Goal: Information Seeking & Learning: Learn about a topic

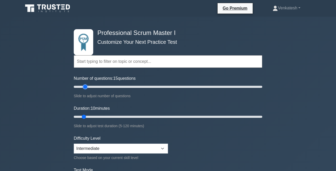
click at [84, 89] on input "Number of questions: 15 questions" at bounding box center [168, 86] width 189 height 6
drag, startPoint x: 84, startPoint y: 89, endPoint x: 89, endPoint y: 89, distance: 4.4
type input "20"
click at [89, 89] on input "Number of questions: 20 questions" at bounding box center [168, 86] width 189 height 6
type input "15"
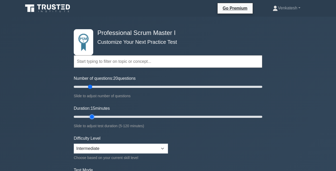
click at [93, 117] on input "Duration: 15 minutes" at bounding box center [168, 116] width 189 height 6
click option "Beginner" at bounding box center [0, 0] width 0 height 0
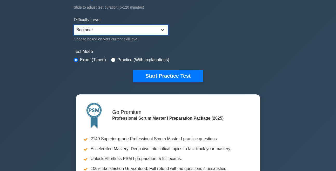
scroll to position [119, 0]
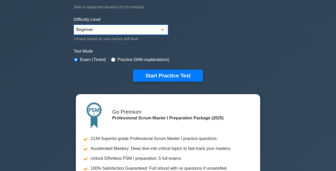
select select "intermediate"
click option "Intermediate" at bounding box center [0, 0] width 0 height 0
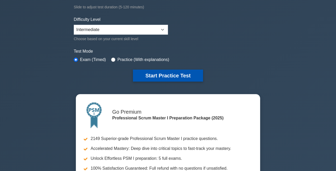
click at [144, 72] on button "Start Practice Test" at bounding box center [168, 75] width 70 height 12
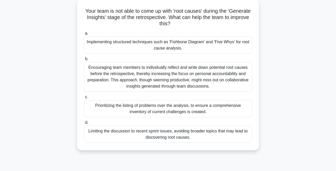
scroll to position [59, 0]
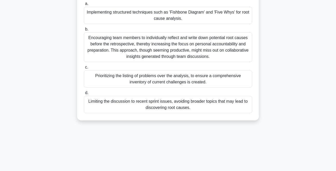
click at [157, 21] on div "Implementing structured techniques such as 'Fishbone Diagram' and 'Five Whys' f…" at bounding box center [168, 15] width 168 height 17
click at [84, 5] on input "a. Implementing structured techniques such as 'Fishbone Diagram' and 'Five Whys…" at bounding box center [84, 3] width 0 height 3
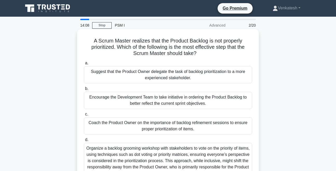
scroll to position [30, 0]
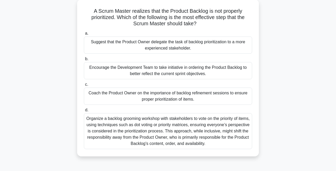
click at [159, 96] on div "Coach the Product Owner on the importance of backlog refinement sessions to ens…" at bounding box center [168, 95] width 168 height 17
click at [84, 86] on input "c. Coach the Product Owner on the importance of backlog refinement sessions to …" at bounding box center [84, 84] width 0 height 3
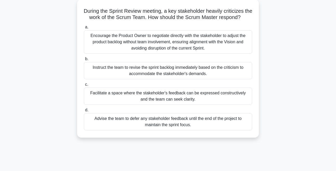
click at [125, 105] on div "Facilitate a space where the stakeholder's feedback can be expressed constructi…" at bounding box center [168, 95] width 168 height 17
click at [84, 86] on input "c. Facilitate a space where the stakeholder's feedback can be expressed constru…" at bounding box center [84, 84] width 0 height 3
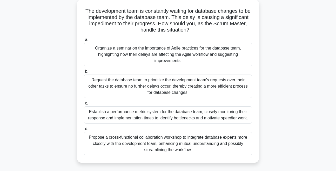
click at [126, 147] on div "Propose a cross-functional collaboration workshop to integrate database experts…" at bounding box center [168, 143] width 168 height 23
click at [84, 130] on input "d. Propose a cross-functional collaboration workshop to integrate database expe…" at bounding box center [84, 128] width 0 height 3
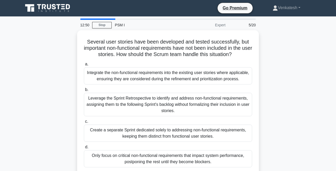
scroll to position [0, 0]
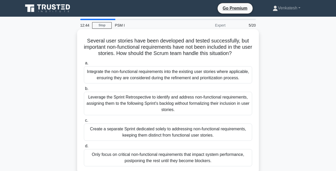
click at [159, 43] on h5 "Several user stories have been developed and tested successfully, but important…" at bounding box center [168, 46] width 170 height 19
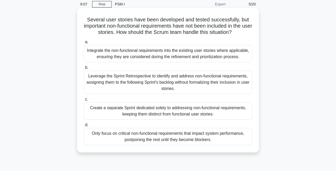
scroll to position [30, 0]
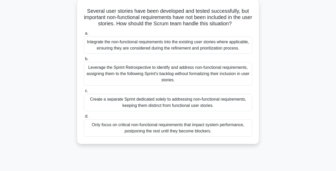
click at [128, 54] on div "Integrate the non-functional requirements into the existing user stories where …" at bounding box center [168, 44] width 168 height 17
click at [84, 35] on input "a. Integrate the non-functional requirements into the existing user stories whe…" at bounding box center [84, 33] width 0 height 3
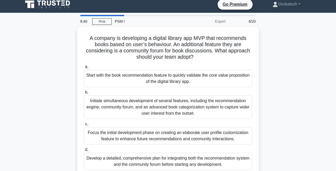
scroll to position [0, 0]
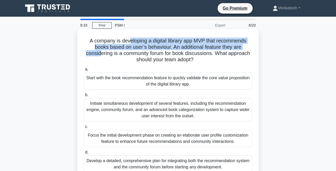
drag, startPoint x: 149, startPoint y: 51, endPoint x: 142, endPoint y: 39, distance: 14.2
click at [142, 39] on h5 "A company is developing a digital library app MVP that recommends books based o…" at bounding box center [168, 49] width 170 height 25
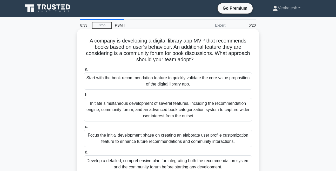
click at [142, 39] on h5 "A company is developing a digital library app MVP that recommends books based o…" at bounding box center [168, 49] width 170 height 25
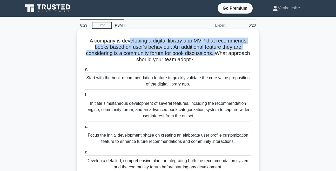
drag, startPoint x: 142, startPoint y: 39, endPoint x: 129, endPoint y: 57, distance: 21.9
click at [129, 57] on h5 "A company is developing a digital library app MVP that recommends books based o…" at bounding box center [168, 49] width 170 height 25
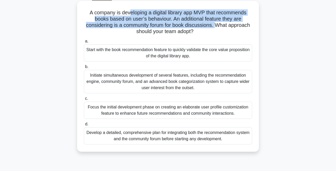
scroll to position [30, 0]
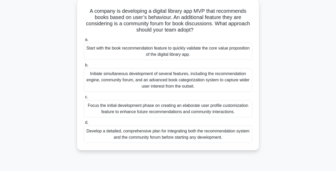
click at [121, 56] on div "Start with the book recommendation feature to quickly validate the core value p…" at bounding box center [168, 51] width 168 height 17
click at [84, 41] on input "a. Start with the book recommendation feature to quickly validate the core valu…" at bounding box center [84, 39] width 0 height 3
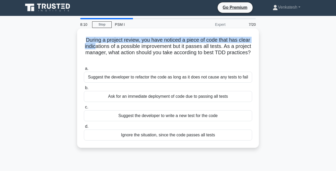
scroll to position [0, 0]
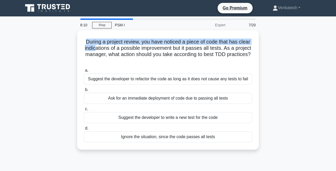
drag, startPoint x: 122, startPoint y: 16, endPoint x: 134, endPoint y: 16, distance: 12.0
click at [134, 16] on body "Go Premium Venkatesh" at bounding box center [168, 140] width 336 height 281
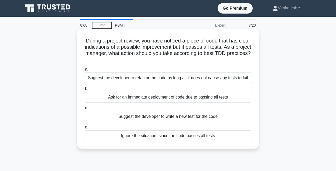
click at [132, 54] on h5 "During a project review, you have noticed a piece of code that has clear indica…" at bounding box center [168, 49] width 170 height 25
drag, startPoint x: 132, startPoint y: 54, endPoint x: 157, endPoint y: 64, distance: 27.7
click at [157, 64] on div "During a project review, you have noticed a piece of code that has clear indica…" at bounding box center [168, 88] width 178 height 115
click at [169, 60] on h5 "During a project review, you have noticed a piece of code that has clear indica…" at bounding box center [168, 49] width 170 height 25
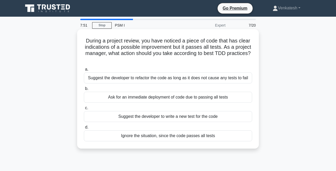
click at [141, 83] on div "Suggest the developer to refactor the code as long as it does not cause any tes…" at bounding box center [168, 77] width 168 height 11
click at [84, 71] on input "a. Suggest the developer to refactor the code as long as it does not cause any …" at bounding box center [84, 69] width 0 height 3
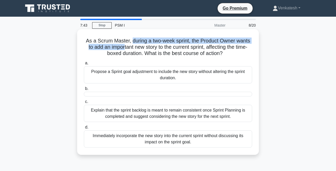
drag, startPoint x: 135, startPoint y: 42, endPoint x: 151, endPoint y: 50, distance: 17.2
click at [151, 50] on h5 "As a Scrum Master, during a two-week sprint, the Product Owner wants to add an …" at bounding box center [168, 46] width 170 height 19
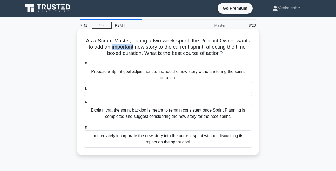
click at [151, 50] on h5 "As a Scrum Master, during a two-week sprint, the Product Owner wants to add an …" at bounding box center [168, 46] width 170 height 19
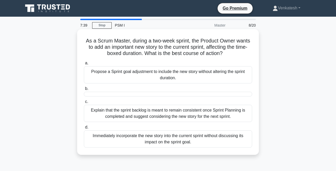
click at [151, 50] on h5 "As a Scrum Master, during a two-week sprint, the Product Owner wants to add an …" at bounding box center [168, 46] width 170 height 19
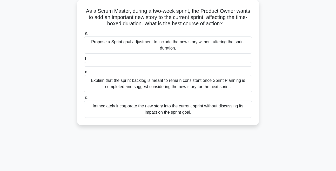
click at [119, 67] on div at bounding box center [168, 64] width 168 height 5
click at [84, 61] on input "b." at bounding box center [84, 58] width 0 height 3
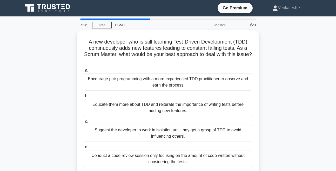
scroll to position [0, 0]
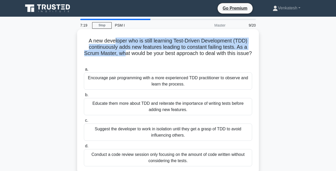
drag, startPoint x: 118, startPoint y: 43, endPoint x: 160, endPoint y: 56, distance: 44.3
click at [160, 56] on h5 "A new developer who is still learning Test-Driven Development (TDD) continuousl…" at bounding box center [168, 49] width 170 height 25
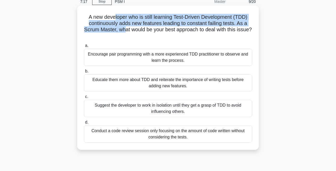
scroll to position [30, 0]
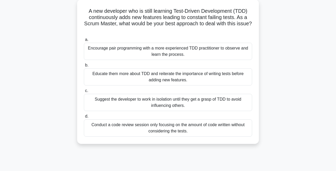
click at [142, 50] on div "Encourage pair programming with a more experienced TDD practitioner to observe …" at bounding box center [168, 51] width 168 height 17
click at [84, 41] on input "a. Encourage pair programming with a more experienced TDD practitioner to obser…" at bounding box center [84, 39] width 0 height 3
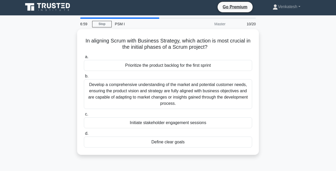
scroll to position [0, 0]
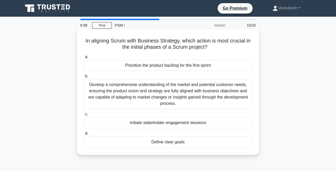
click at [126, 47] on h5 "In aligning Scrum with Business Strategy, which action is most crucial in the i…" at bounding box center [168, 43] width 170 height 13
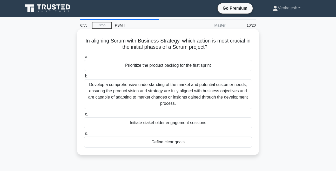
click at [126, 47] on h5 "In aligning Scrum with Business Strategy, which action is most crucial in the i…" at bounding box center [168, 43] width 170 height 13
click at [127, 92] on div "Develop a comprehensive understanding of the market and potential customer need…" at bounding box center [168, 94] width 168 height 30
click at [84, 78] on input "b. Develop a comprehensive understanding of the market and potential customer n…" at bounding box center [84, 75] width 0 height 3
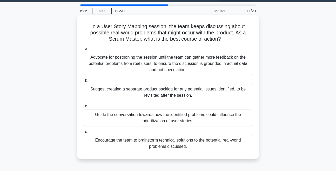
scroll to position [30, 0]
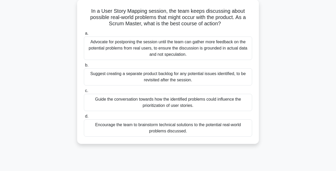
click at [125, 109] on div "Guide the conversation towards how the identified problems could influence the …" at bounding box center [168, 102] width 168 height 17
click at [84, 92] on input "c. Guide the conversation towards how the identified problems could influence t…" at bounding box center [84, 90] width 0 height 3
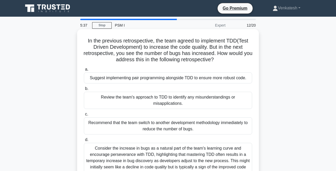
scroll to position [110, 0]
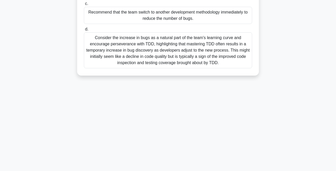
click at [167, 67] on div "Consider the increase in bugs as a natural part of the team's learning curve an…" at bounding box center [168, 50] width 168 height 36
click at [84, 31] on input "d. Consider the increase in bugs as a natural part of the team's learning curve…" at bounding box center [84, 29] width 0 height 3
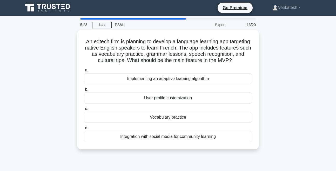
scroll to position [0, 0]
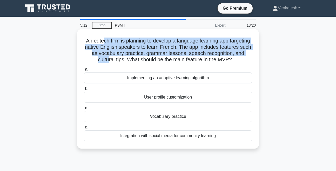
drag, startPoint x: 106, startPoint y: 41, endPoint x: 163, endPoint y: 57, distance: 59.4
click at [163, 57] on h5 "An edtech firm is planning to develop a language learning app targeting native …" at bounding box center [168, 49] width 170 height 25
click at [129, 57] on h5 "An edtech firm is planning to develop a language learning app targeting native …" at bounding box center [168, 49] width 170 height 25
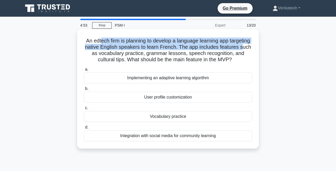
drag, startPoint x: 105, startPoint y: 44, endPoint x: 132, endPoint y: 53, distance: 27.7
click at [132, 53] on h5 "An edtech firm is planning to develop a language learning app targeting native …" at bounding box center [168, 49] width 170 height 25
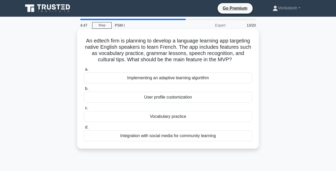
click at [150, 122] on div "Vocabulary practice" at bounding box center [168, 116] width 168 height 11
click at [84, 109] on input "c. Vocabulary practice" at bounding box center [84, 107] width 0 height 3
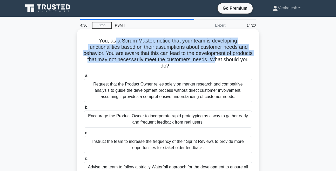
drag, startPoint x: 108, startPoint y: 40, endPoint x: 166, endPoint y: 63, distance: 62.3
click at [166, 63] on h5 "You, as a Scrum Master, notice that your team is developing functionalities bas…" at bounding box center [168, 53] width 170 height 32
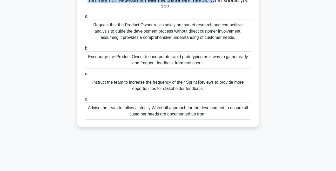
scroll to position [59, 0]
click at [166, 63] on div "Encourage the Product Owner to incorporate rapid prototyping as a way to gather…" at bounding box center [168, 59] width 168 height 17
click at [84, 50] on input "b. Encourage the Product Owner to incorporate rapid prototyping as a way to gat…" at bounding box center [84, 47] width 0 height 3
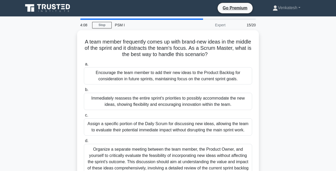
scroll to position [0, 0]
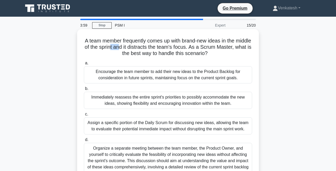
drag, startPoint x: 146, startPoint y: 44, endPoint x: 157, endPoint y: 46, distance: 11.3
click at [157, 46] on h5 "A team member frequently comes up with brand-new ideas in the middle of the spr…" at bounding box center [168, 46] width 170 height 19
click at [159, 83] on div "Encourage the team member to add their new ideas to the Product Backlog for con…" at bounding box center [168, 74] width 168 height 17
click at [84, 65] on input "a. Encourage the team member to add their new ideas to the Product Backlog for …" at bounding box center [84, 62] width 0 height 3
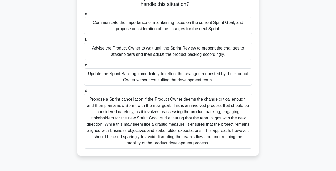
scroll to position [59, 0]
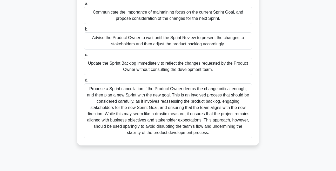
click at [149, 99] on div "Propose a Sprint cancellation if the Product Owner deems the change critical en…" at bounding box center [168, 110] width 168 height 55
click at [84, 82] on input "d. Propose a Sprint cancellation if the Product Owner deems the change critical…" at bounding box center [84, 80] width 0 height 3
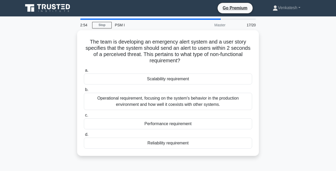
scroll to position [0, 0]
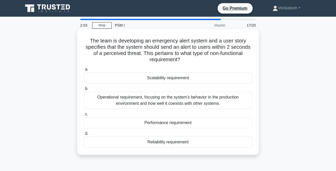
click at [149, 145] on div "Reliability requirement" at bounding box center [168, 141] width 168 height 11
click at [84, 135] on input "d. Reliability requirement" at bounding box center [84, 133] width 0 height 3
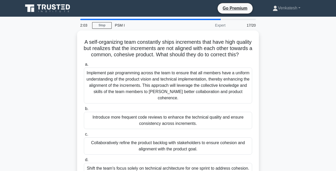
click at [149, 145] on div "Collaboratively refine the product backlog with stakeholders to ensure cohesion…" at bounding box center [168, 145] width 168 height 17
click at [84, 136] on input "c. Collaboratively refine the product backlog with stakeholders to ensure cohes…" at bounding box center [84, 133] width 0 height 3
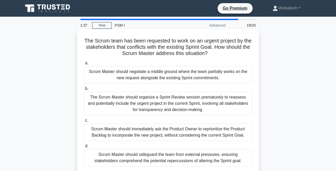
drag, startPoint x: 137, startPoint y: 39, endPoint x: 168, endPoint y: 58, distance: 36.3
click at [168, 58] on div "The Scrum team has been requested to work on an urgent project by the stakehold…" at bounding box center [168, 101] width 178 height 140
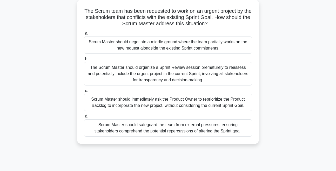
click at [157, 48] on div "Scrum Master should negotiate a middle ground where the team partially works on…" at bounding box center [168, 44] width 168 height 17
click at [84, 35] on input "a. Scrum Master should negotiate a middle ground where the team partially works…" at bounding box center [84, 33] width 0 height 3
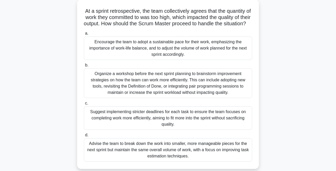
scroll to position [59, 0]
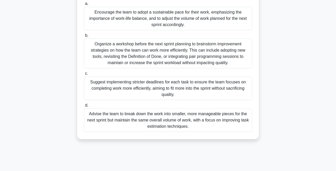
click at [138, 29] on div "Encourage the team to adopt a sustainable pace for their work, emphasizing the …" at bounding box center [168, 18] width 168 height 23
click at [84, 5] on input "a. Encourage the team to adopt a sustainable pace for their work, emphasizing t…" at bounding box center [84, 3] width 0 height 3
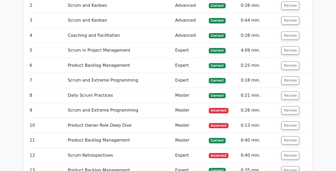
scroll to position [800, 0]
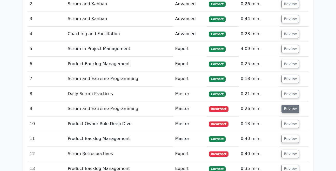
click at [287, 105] on button "Review" at bounding box center [291, 109] width 18 height 8
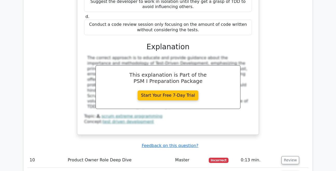
scroll to position [1037, 0]
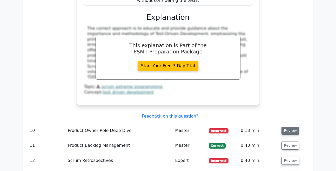
click at [284, 126] on button "Review" at bounding box center [291, 130] width 18 height 8
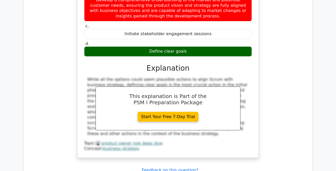
scroll to position [1245, 0]
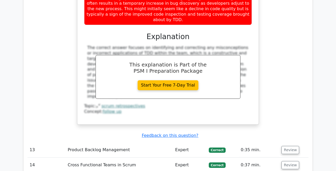
scroll to position [1571, 0]
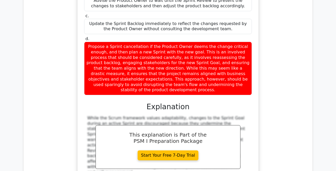
scroll to position [1838, 0]
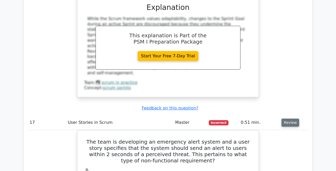
scroll to position [1956, 0]
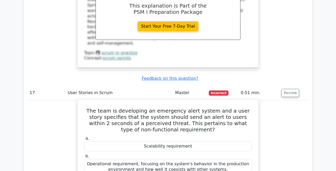
drag, startPoint x: 168, startPoint y: 92, endPoint x: 187, endPoint y: 97, distance: 20.1
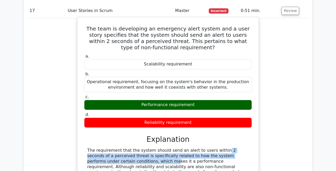
scroll to position [2045, 0]
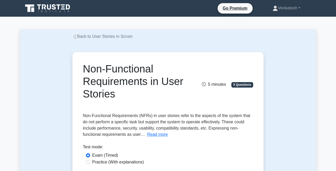
click at [47, 9] on icon at bounding box center [48, 8] width 50 height 10
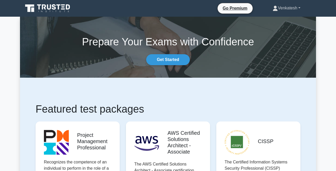
click at [282, 13] on link "Venkatesh" at bounding box center [287, 8] width 53 height 10
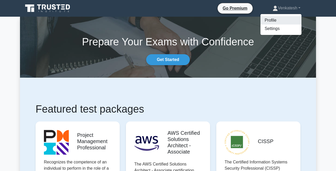
click at [270, 20] on link "Profile" at bounding box center [281, 20] width 41 height 8
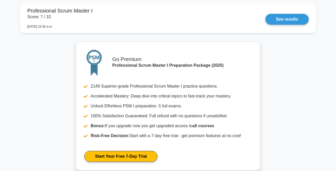
scroll to position [615, 0]
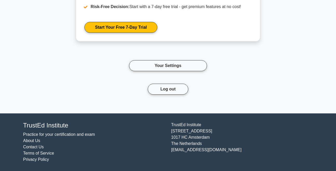
click at [63, 133] on link "Practice for your certification and exam" at bounding box center [59, 134] width 72 height 4
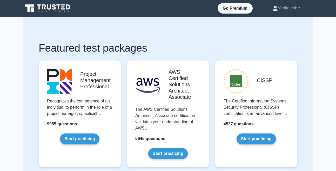
click at [63, 13] on icon at bounding box center [48, 8] width 50 height 10
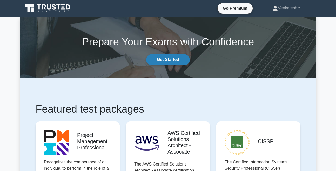
click at [162, 58] on link "Get Started" at bounding box center [168, 59] width 44 height 11
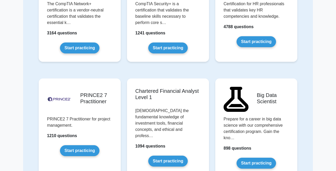
scroll to position [999, 0]
